Goal: Task Accomplishment & Management: Use online tool/utility

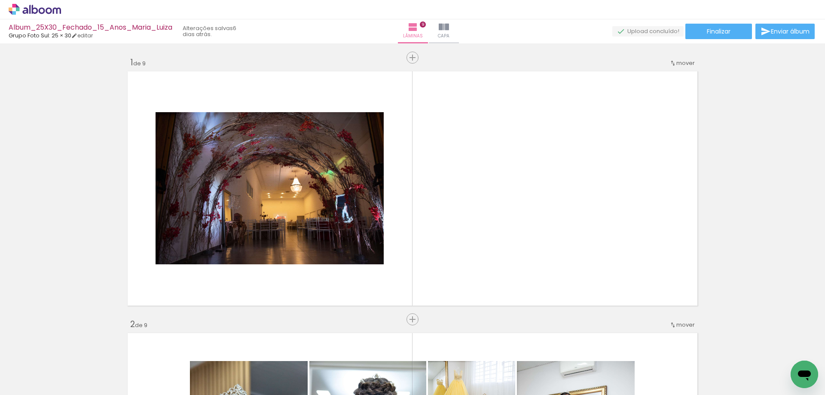
scroll to position [473, 0]
